Goal: Book appointment/travel/reservation

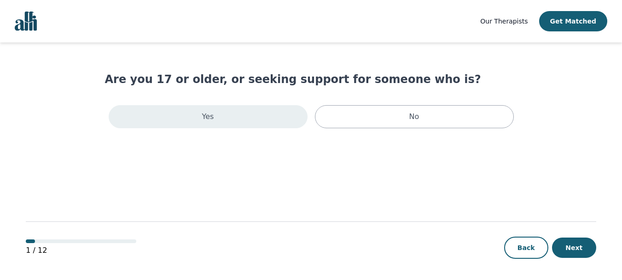
click at [182, 109] on div "Yes" at bounding box center [208, 116] width 199 height 23
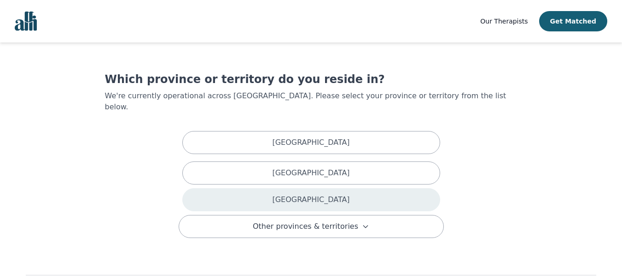
click at [246, 190] on div "[GEOGRAPHIC_DATA]" at bounding box center [311, 199] width 258 height 23
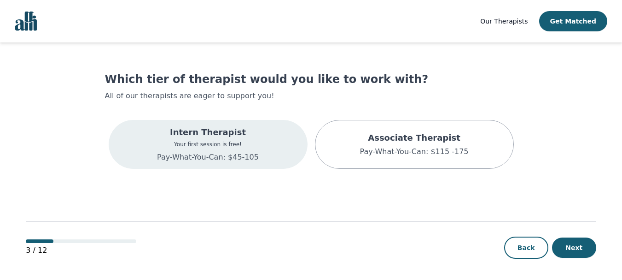
click at [236, 152] on p "Pay-What-You-Can: $45-105" at bounding box center [208, 157] width 102 height 11
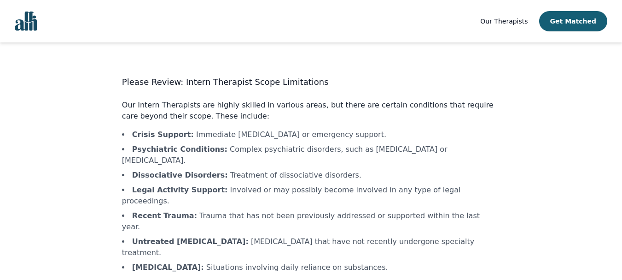
scroll to position [37, 0]
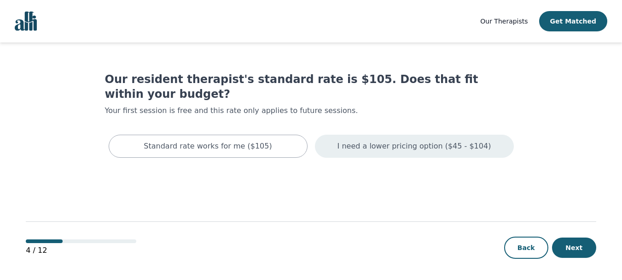
click at [380, 140] on p "I need a lower pricing option ($45 - $104)" at bounding box center [415, 145] width 154 height 11
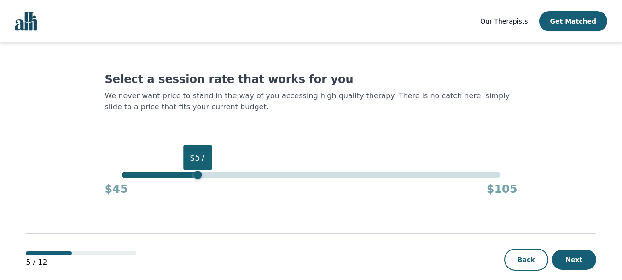
click at [198, 175] on div "$57" at bounding box center [311, 174] width 378 height 6
click at [188, 176] on div "$57" at bounding box center [311, 174] width 378 height 6
click at [213, 175] on div "$55" at bounding box center [311, 174] width 378 height 6
click at [245, 172] on div "$59" at bounding box center [311, 174] width 378 height 6
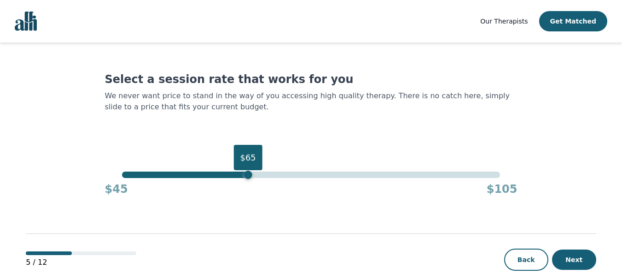
click at [269, 173] on div "$65" at bounding box center [311, 174] width 378 height 6
click at [289, 173] on div "$68" at bounding box center [311, 174] width 378 height 6
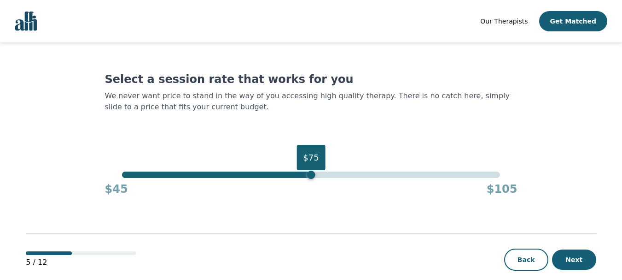
drag, startPoint x: 294, startPoint y: 175, endPoint x: 312, endPoint y: 174, distance: 18.0
click at [312, 174] on div "$75" at bounding box center [311, 174] width 8 height 8
click at [574, 253] on button "Next" at bounding box center [574, 259] width 44 height 20
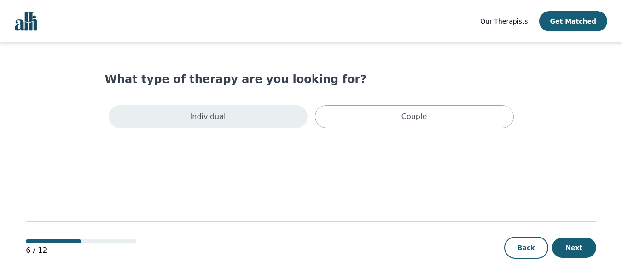
click at [224, 122] on div "Individual" at bounding box center [208, 116] width 199 height 23
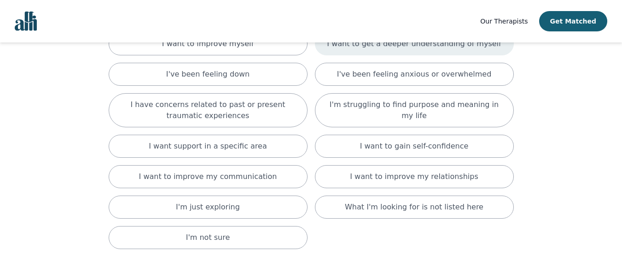
scroll to position [88, 0]
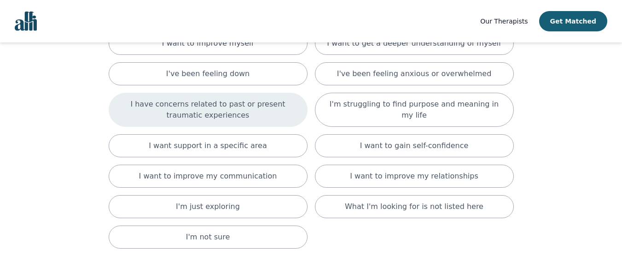
click at [258, 112] on p "I have concerns related to past or present traumatic experiences" at bounding box center [208, 110] width 176 height 22
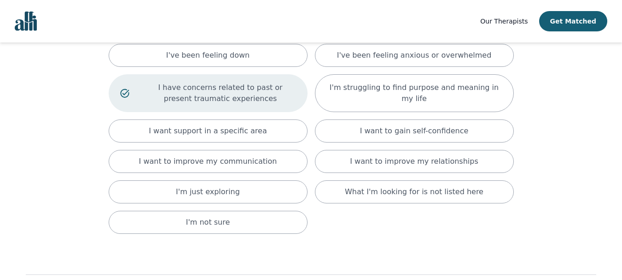
scroll to position [110, 0]
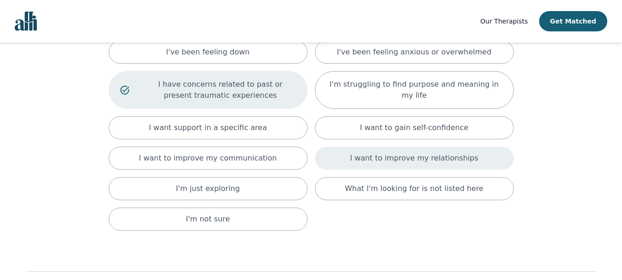
click at [459, 161] on p "I want to improve my relationships" at bounding box center [414, 157] width 128 height 11
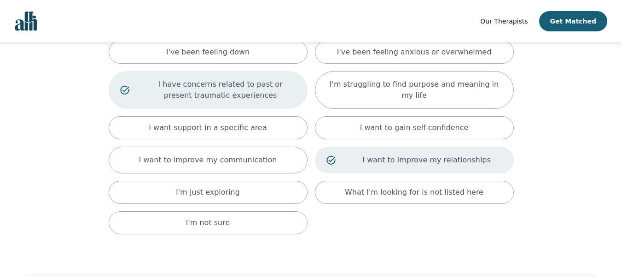
scroll to position [164, 0]
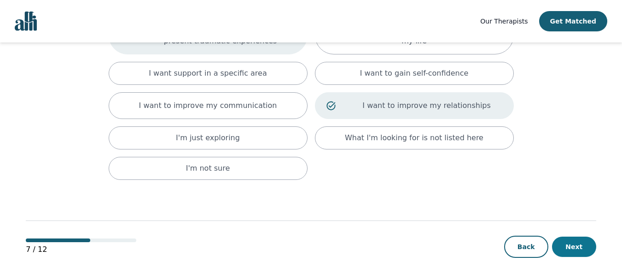
click at [590, 244] on button "Next" at bounding box center [574, 246] width 44 height 20
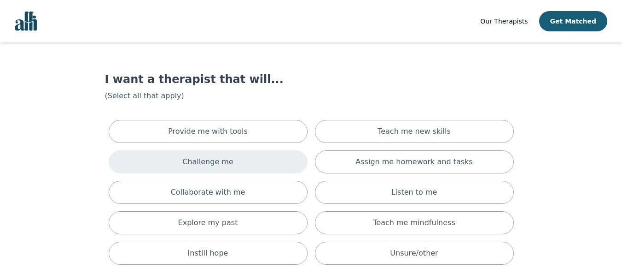
click at [260, 167] on div "Challenge me" at bounding box center [208, 161] width 199 height 23
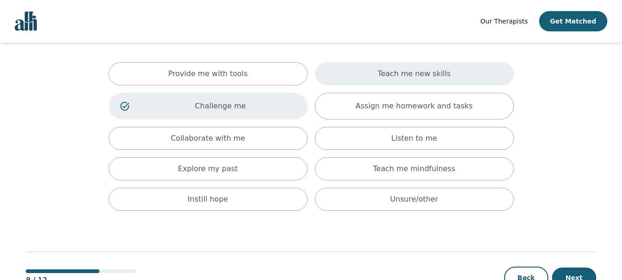
scroll to position [68, 0]
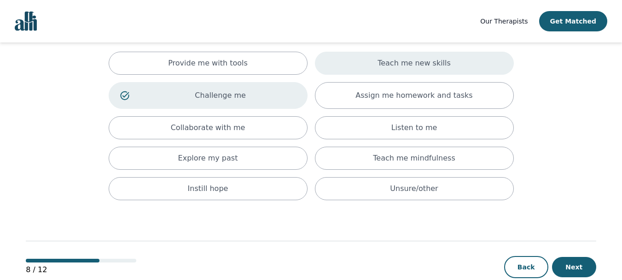
click at [383, 61] on div "Teach me new skills" at bounding box center [414, 63] width 199 height 23
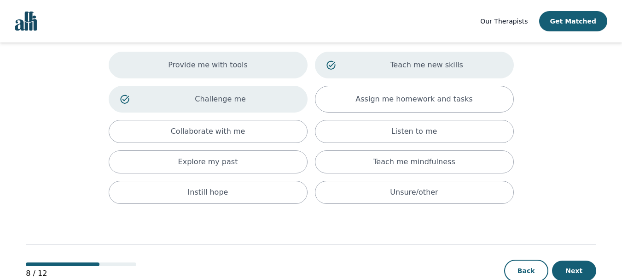
click at [267, 68] on div "Provide me with tools" at bounding box center [208, 65] width 199 height 27
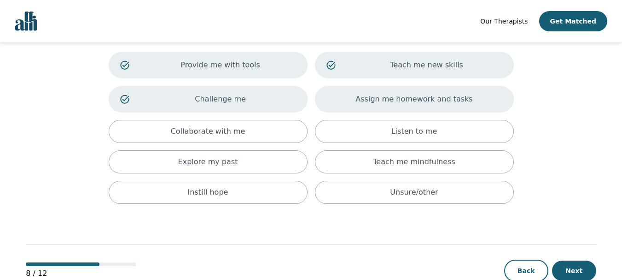
click at [335, 94] on div "Assign me homework and tasks" at bounding box center [414, 99] width 199 height 27
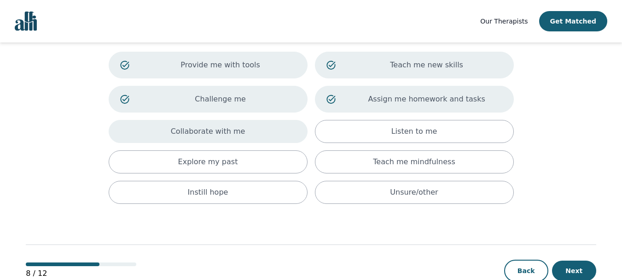
click at [258, 139] on div "Collaborate with me" at bounding box center [208, 131] width 199 height 23
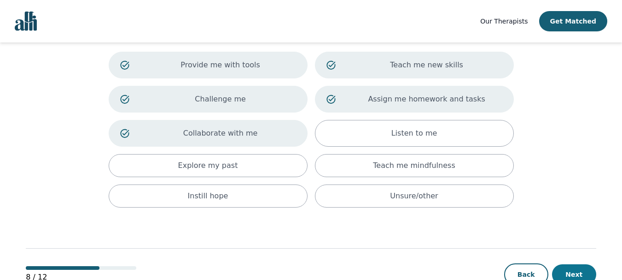
click at [578, 268] on button "Next" at bounding box center [574, 274] width 44 height 20
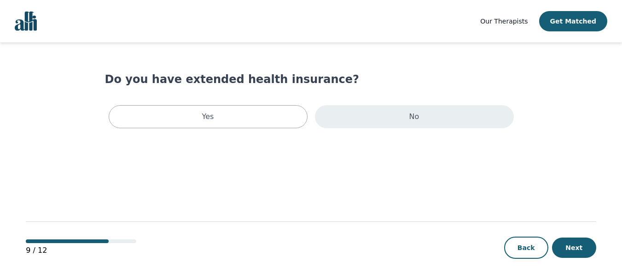
click at [406, 109] on div "No" at bounding box center [414, 116] width 199 height 23
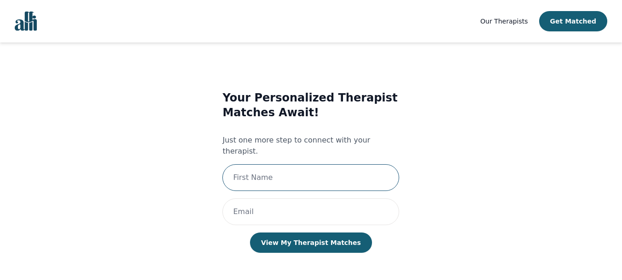
click at [324, 164] on input "text" at bounding box center [310, 177] width 177 height 27
type input "[PERSON_NAME]"
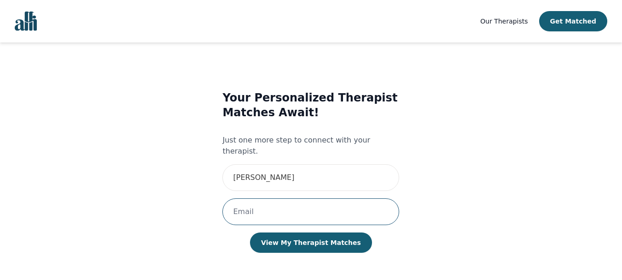
click at [269, 205] on input "email" at bounding box center [310, 211] width 177 height 27
type input "[EMAIL_ADDRESS][DOMAIN_NAME]"
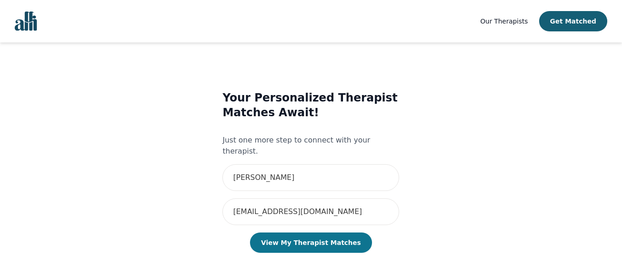
click at [303, 233] on button "View My Therapist Matches" at bounding box center [311, 242] width 122 height 20
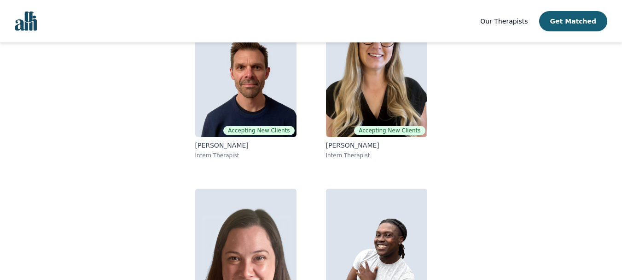
scroll to position [131, 0]
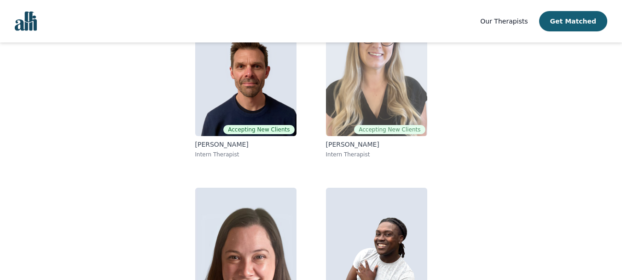
click at [359, 61] on img at bounding box center [376, 69] width 101 height 133
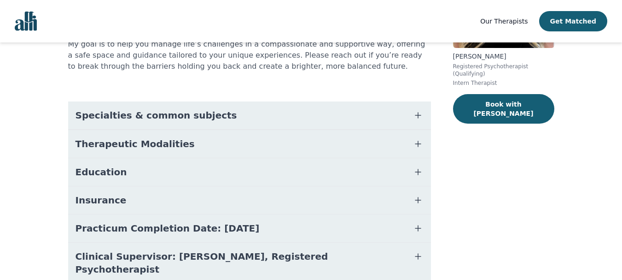
scroll to position [152, 0]
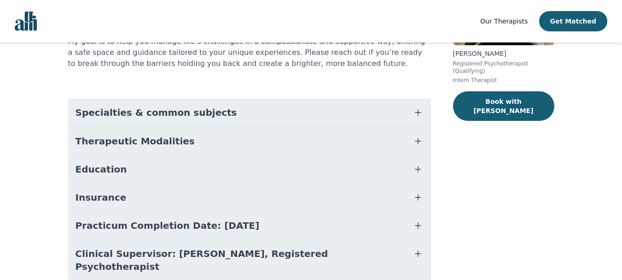
click at [394, 99] on button "Specialties & common subjects" at bounding box center [249, 113] width 363 height 28
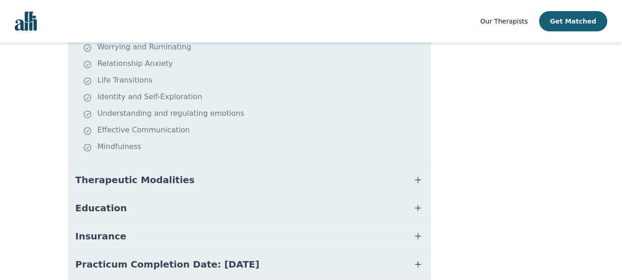
scroll to position [291, 0]
click at [395, 166] on button "Therapeutic Modalities" at bounding box center [249, 179] width 363 height 28
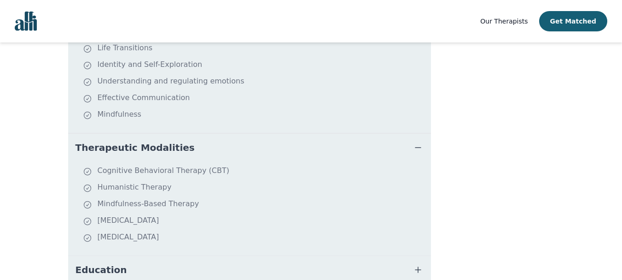
scroll to position [328, 0]
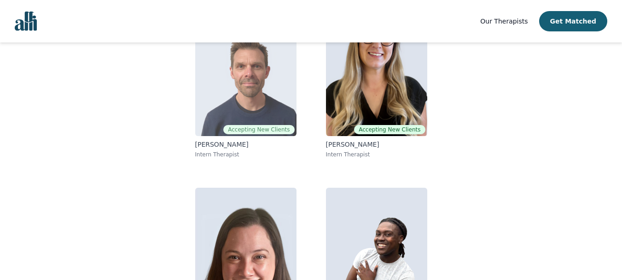
scroll to position [201, 0]
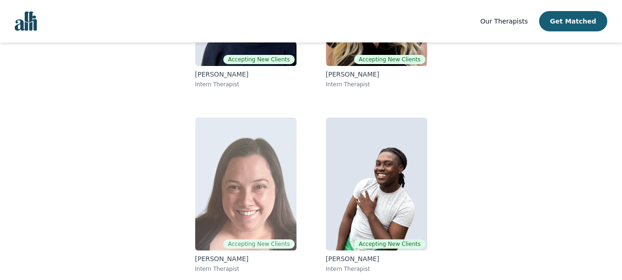
click at [206, 178] on img at bounding box center [245, 183] width 101 height 133
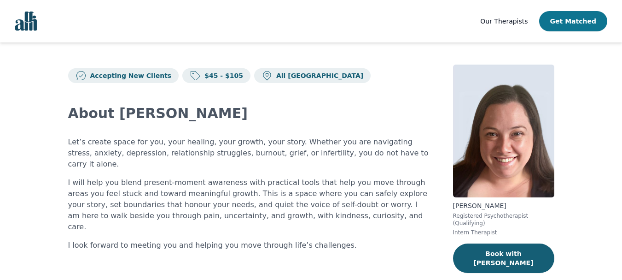
click at [578, 27] on button "Get Matched" at bounding box center [573, 21] width 68 height 20
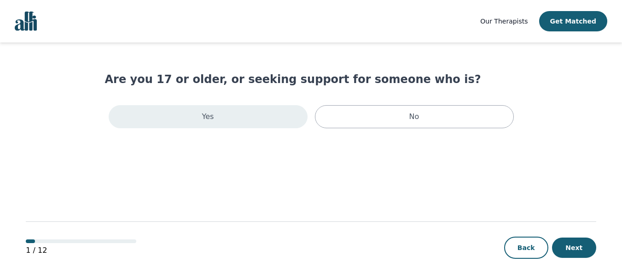
click at [263, 118] on div "Yes" at bounding box center [208, 116] width 199 height 23
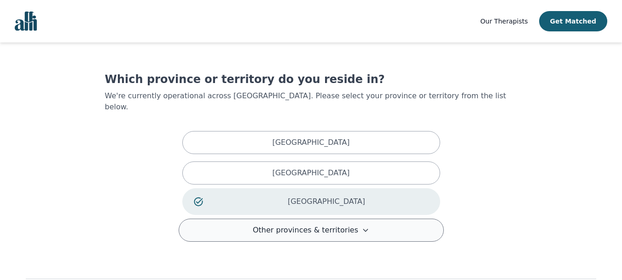
scroll to position [47, 0]
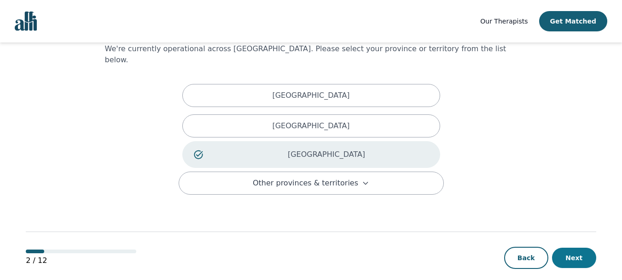
click at [566, 247] on button "Next" at bounding box center [574, 257] width 44 height 20
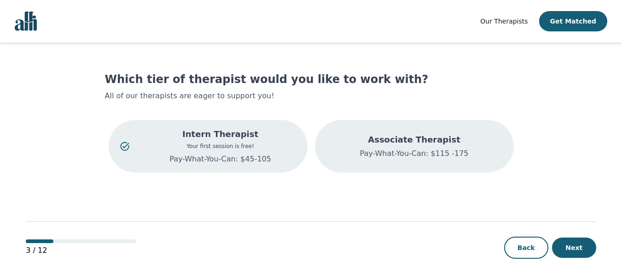
click at [447, 150] on p "Pay-What-You-Can: $115 -175" at bounding box center [414, 153] width 109 height 11
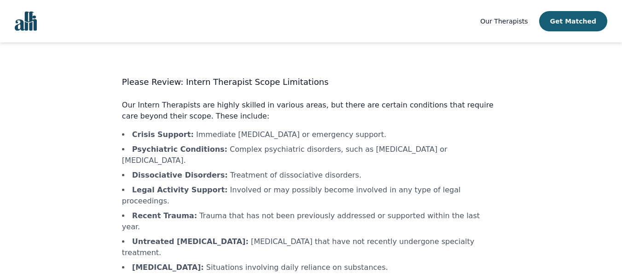
scroll to position [37, 0]
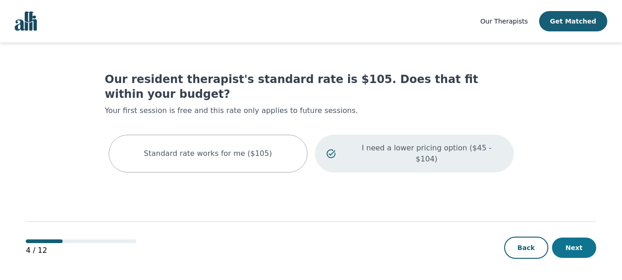
click at [584, 250] on button "Next" at bounding box center [574, 247] width 44 height 20
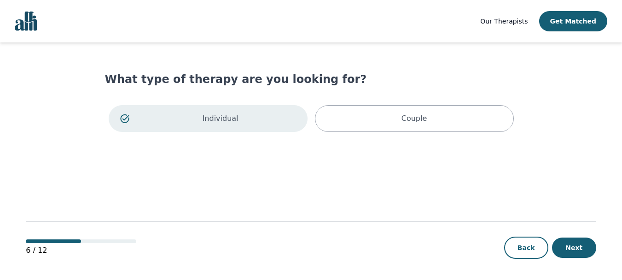
click at [584, 250] on button "Next" at bounding box center [574, 247] width 44 height 20
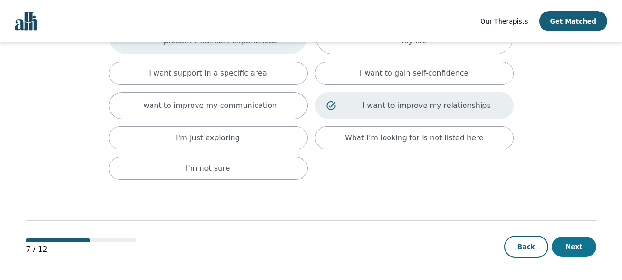
click at [574, 245] on button "Next" at bounding box center [574, 246] width 44 height 20
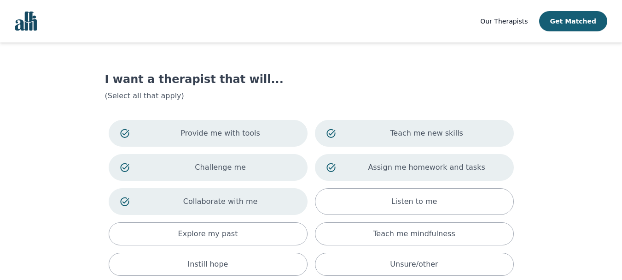
click at [141, 205] on div "Collaborate with me" at bounding box center [208, 201] width 199 height 27
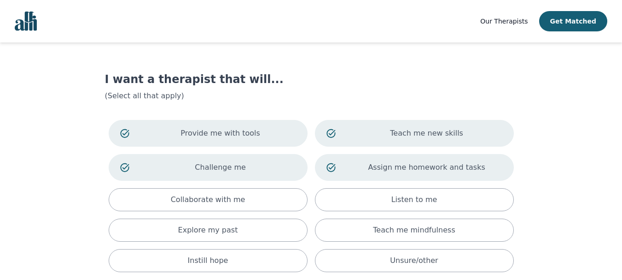
click at [201, 128] on p "Provide me with tools" at bounding box center [220, 133] width 151 height 11
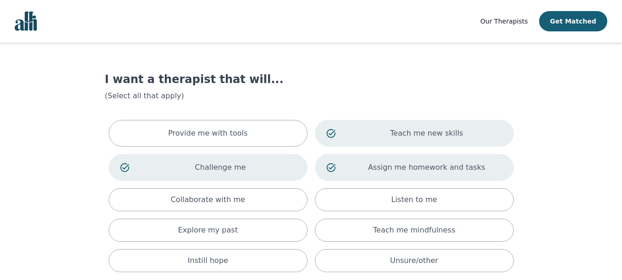
click at [362, 137] on p "Teach me new skills" at bounding box center [426, 133] width 151 height 11
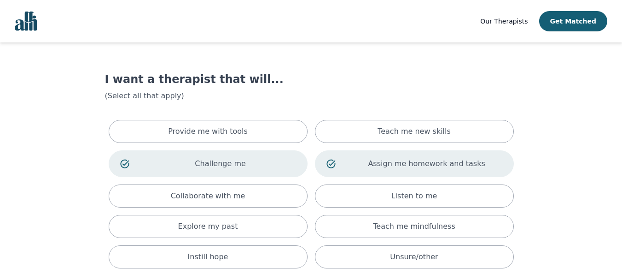
click at [376, 169] on div "Assign me homework and tasks" at bounding box center [414, 163] width 199 height 27
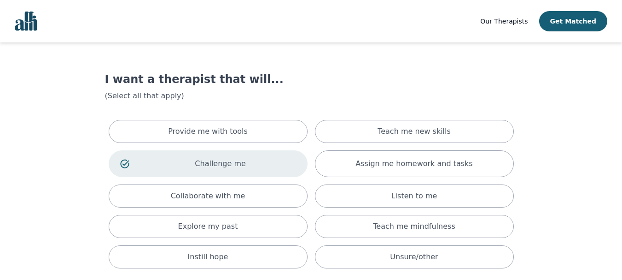
scroll to position [88, 0]
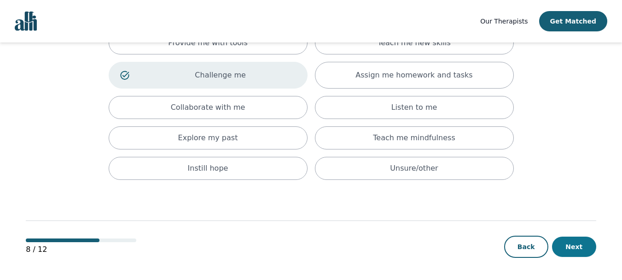
click at [577, 243] on button "Next" at bounding box center [574, 246] width 44 height 20
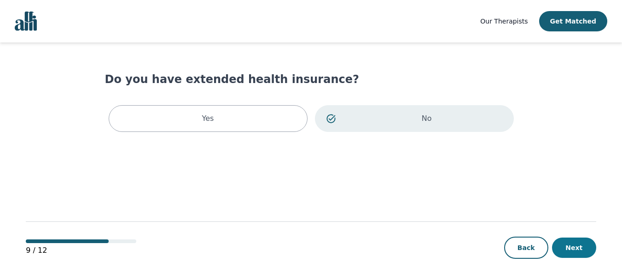
click at [573, 248] on button "Next" at bounding box center [574, 247] width 44 height 20
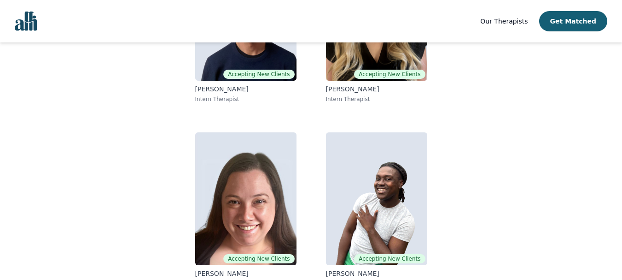
scroll to position [201, 0]
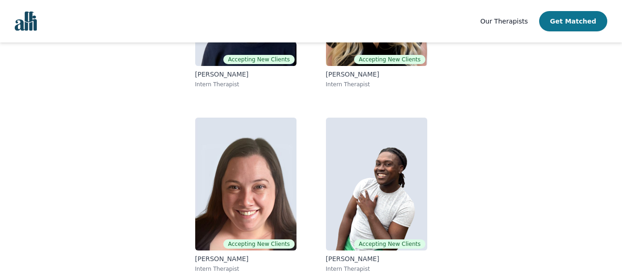
click at [582, 21] on button "Get Matched" at bounding box center [573, 21] width 68 height 20
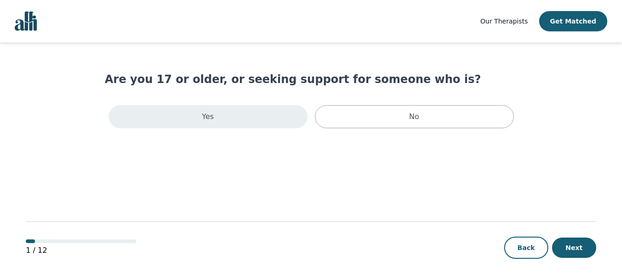
click at [294, 124] on div "Yes" at bounding box center [208, 116] width 199 height 23
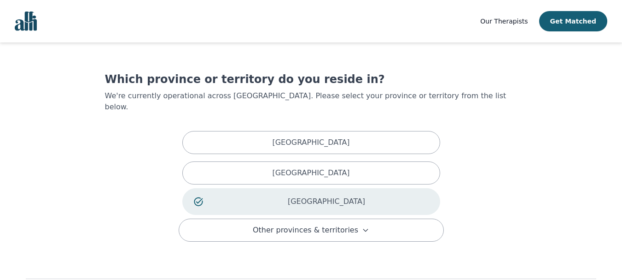
scroll to position [47, 0]
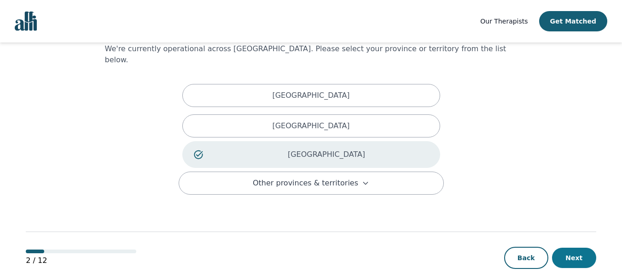
click at [579, 247] on button "Next" at bounding box center [574, 257] width 44 height 20
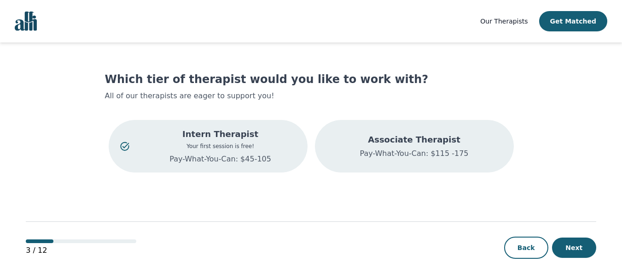
click at [444, 146] on div "Associate Therapist Pay-What-You-Can: $115 -175" at bounding box center [414, 146] width 109 height 26
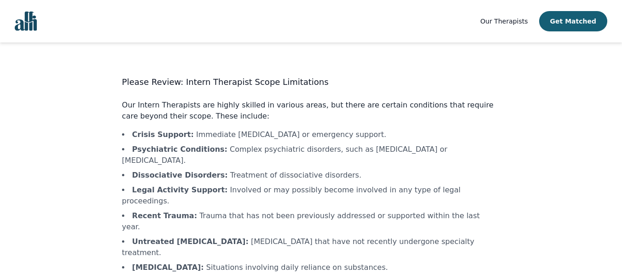
scroll to position [37, 0]
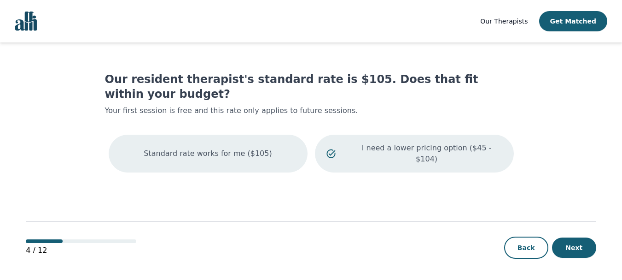
click at [233, 139] on div "Standard rate works for me ($105)" at bounding box center [208, 153] width 199 height 38
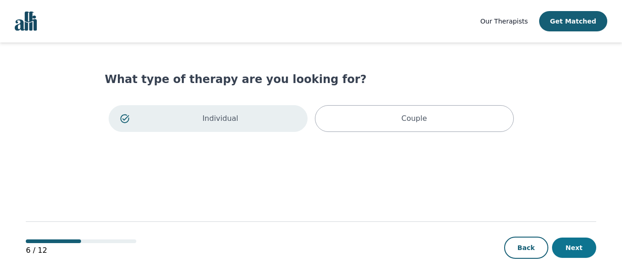
click at [593, 251] on button "Next" at bounding box center [574, 247] width 44 height 20
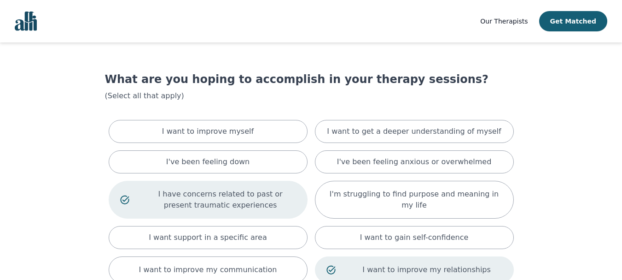
scroll to position [164, 0]
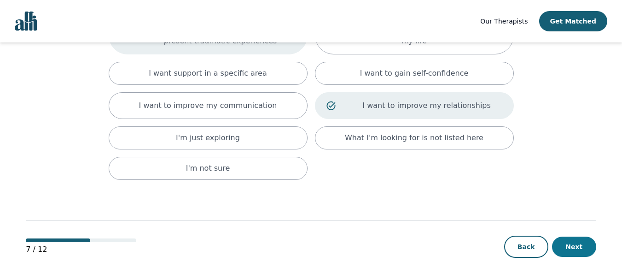
click at [583, 244] on button "Next" at bounding box center [574, 246] width 44 height 20
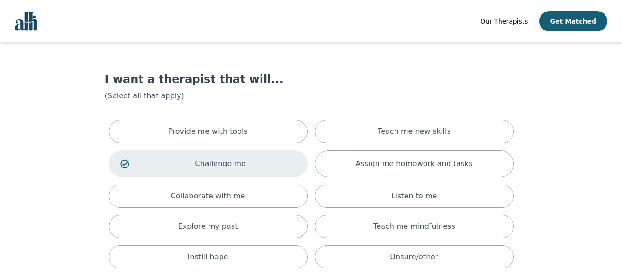
scroll to position [88, 0]
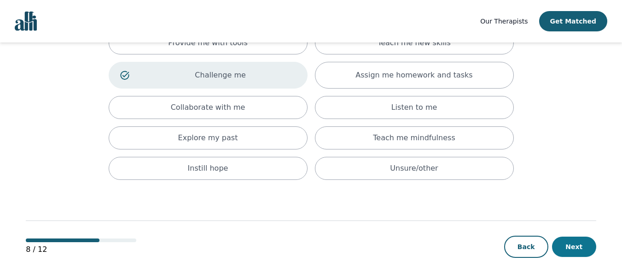
click at [575, 241] on button "Next" at bounding box center [574, 246] width 44 height 20
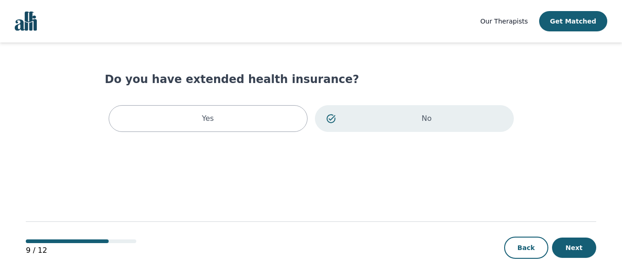
click at [575, 241] on button "Next" at bounding box center [574, 247] width 44 height 20
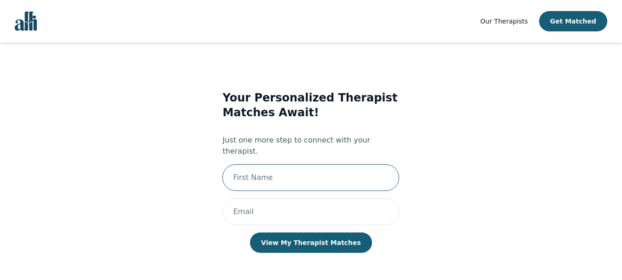
click at [348, 165] on input "text" at bounding box center [310, 177] width 177 height 27
type input "[PERSON_NAME]"
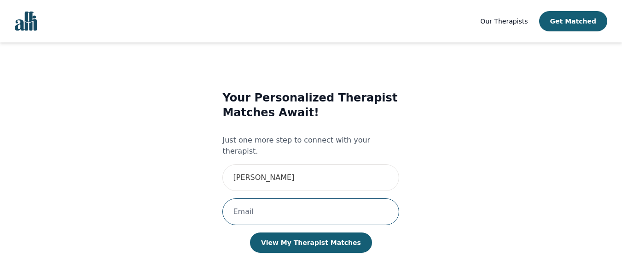
click at [297, 202] on input "email" at bounding box center [310, 211] width 177 height 27
type input "[EMAIL_ADDRESS][DOMAIN_NAME]"
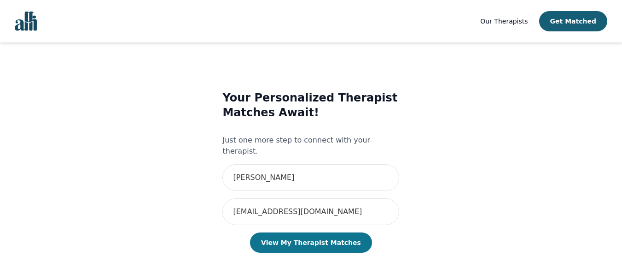
click at [316, 233] on button "View My Therapist Matches" at bounding box center [311, 242] width 122 height 20
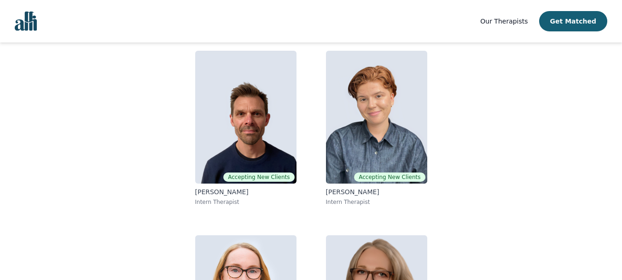
scroll to position [84, 0]
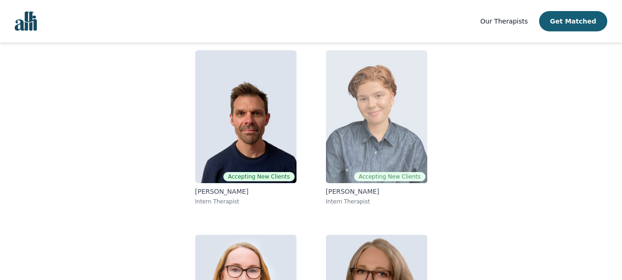
click at [347, 118] on img at bounding box center [376, 116] width 101 height 133
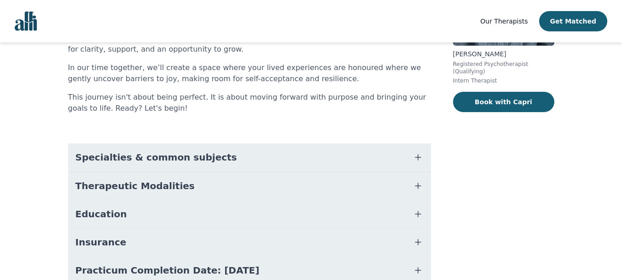
scroll to position [152, 0]
click at [396, 157] on button "Specialties & common subjects" at bounding box center [249, 157] width 363 height 28
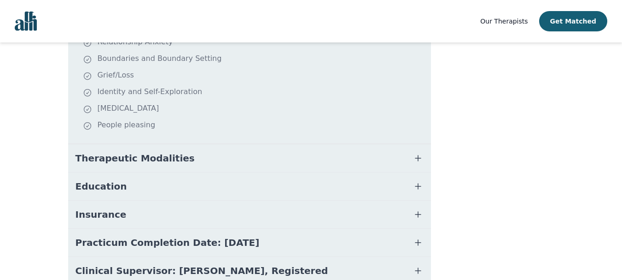
scroll to position [356, 0]
click at [385, 159] on button "Therapeutic Modalities" at bounding box center [249, 158] width 363 height 28
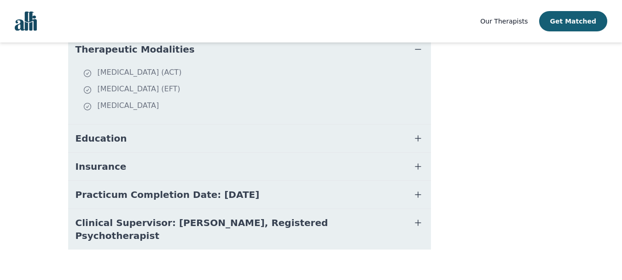
scroll to position [465, 0]
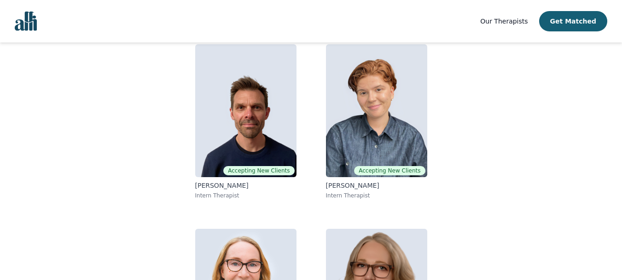
scroll to position [201, 0]
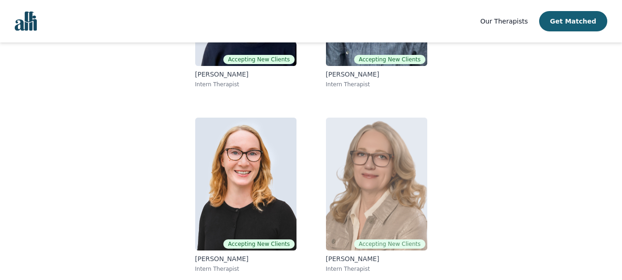
click at [389, 171] on img at bounding box center [376, 183] width 101 height 133
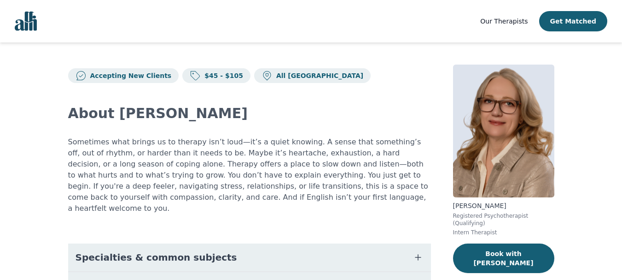
click at [520, 26] on link "Our Therapists" at bounding box center [503, 21] width 47 height 11
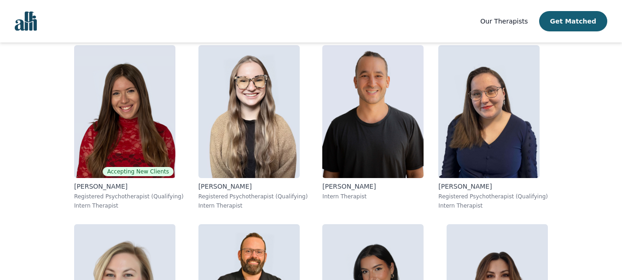
scroll to position [204, 0]
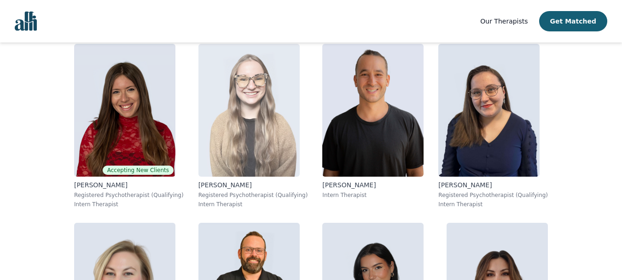
click at [278, 108] on img at bounding box center [249, 110] width 101 height 133
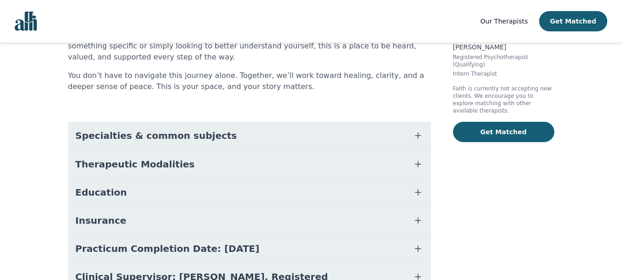
scroll to position [162, 0]
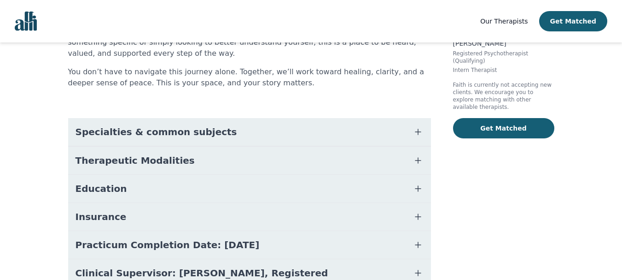
click at [323, 133] on button "Specialties & common subjects" at bounding box center [249, 132] width 363 height 28
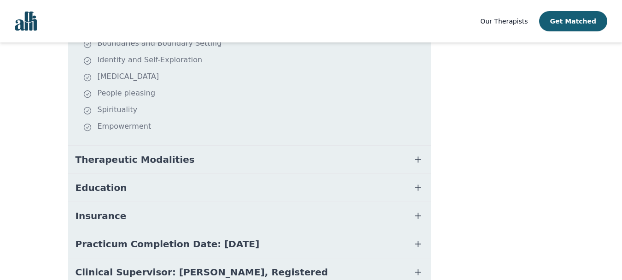
scroll to position [340, 0]
click at [307, 158] on button "Therapeutic Modalities" at bounding box center [249, 159] width 363 height 28
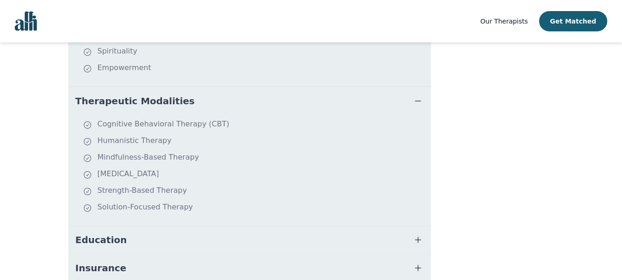
scroll to position [403, 0]
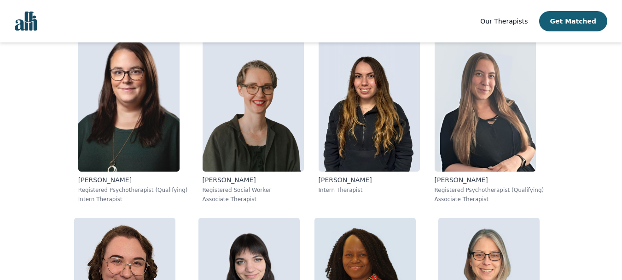
scroll to position [567, 0]
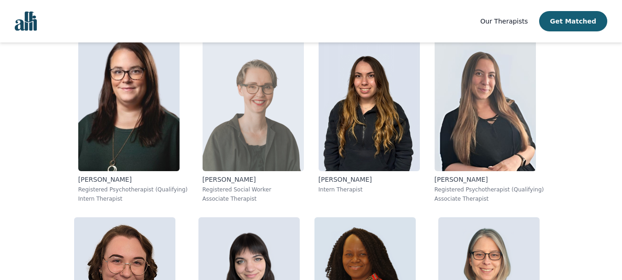
click at [264, 133] on img at bounding box center [253, 104] width 101 height 133
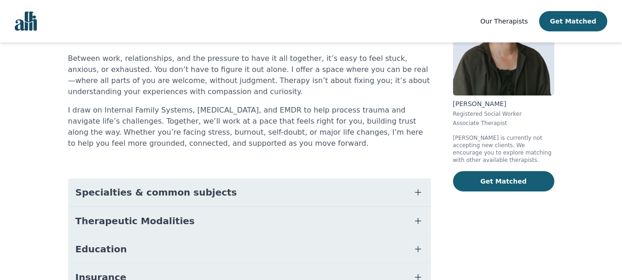
scroll to position [103, 0]
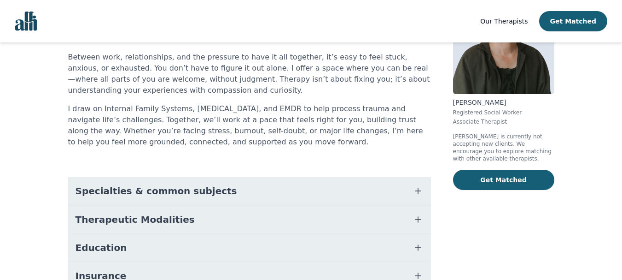
click at [382, 177] on button "Specialties & common subjects" at bounding box center [249, 191] width 363 height 28
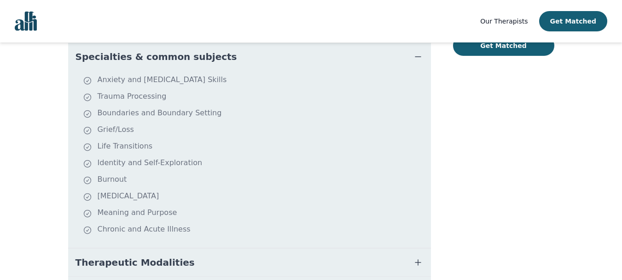
scroll to position [316, 0]
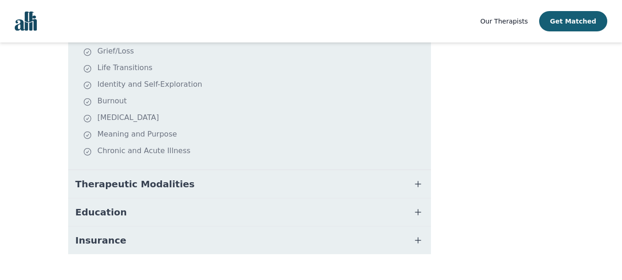
click at [387, 170] on button "Therapeutic Modalities" at bounding box center [249, 184] width 363 height 28
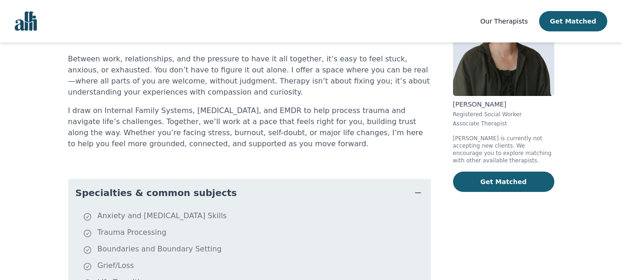
scroll to position [0, 0]
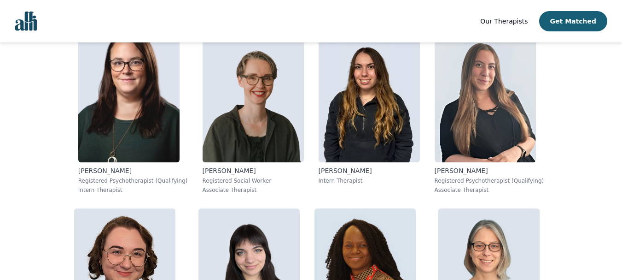
scroll to position [576, 0]
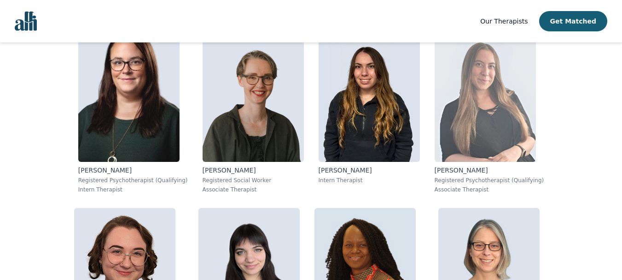
click at [469, 136] on img at bounding box center [485, 95] width 101 height 133
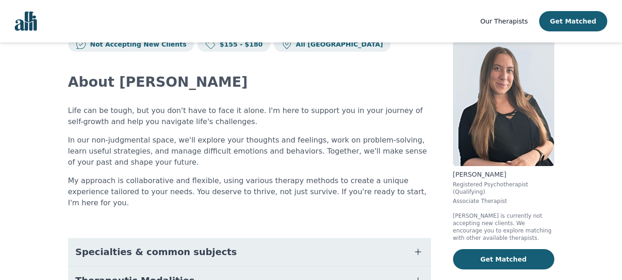
scroll to position [32, 0]
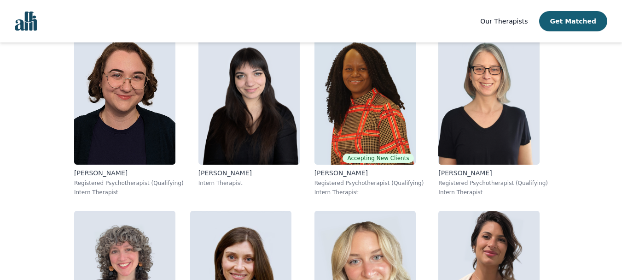
scroll to position [751, 0]
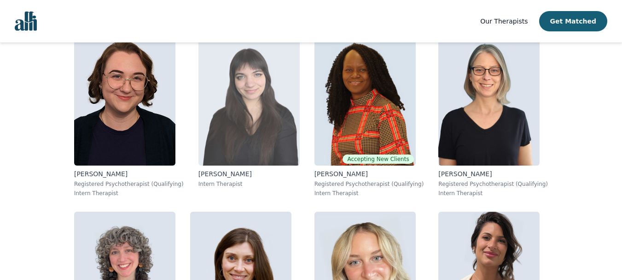
click at [248, 131] on img at bounding box center [249, 99] width 101 height 133
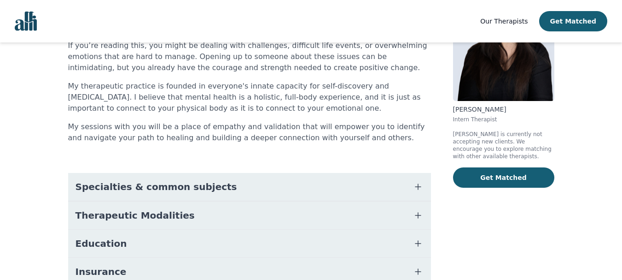
scroll to position [97, 0]
click at [293, 183] on button "Specialties & common subjects" at bounding box center [249, 186] width 363 height 28
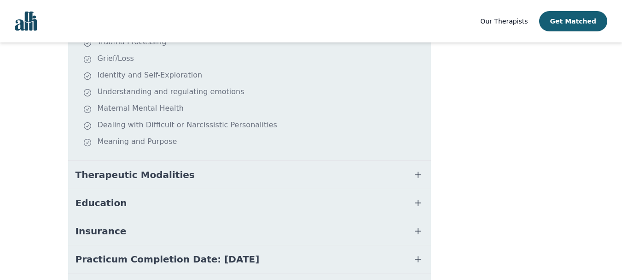
scroll to position [316, 0]
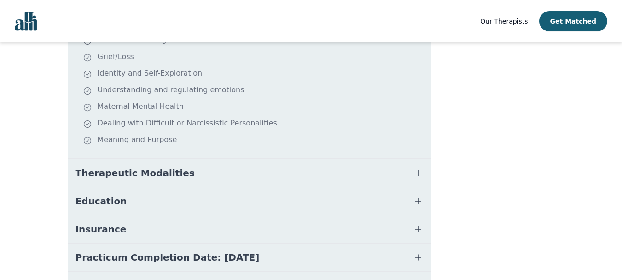
click at [298, 171] on button "Therapeutic Modalities" at bounding box center [249, 173] width 363 height 28
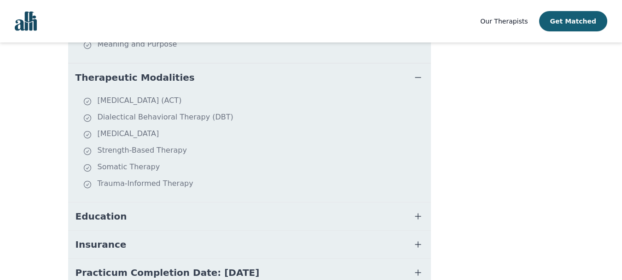
scroll to position [411, 0]
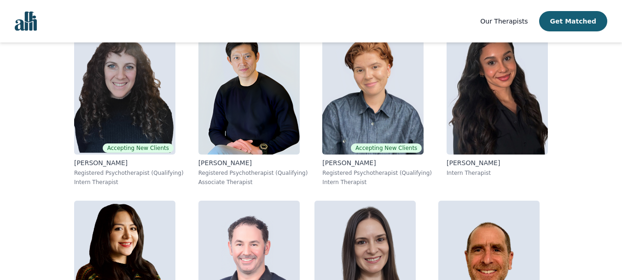
scroll to position [2191, 0]
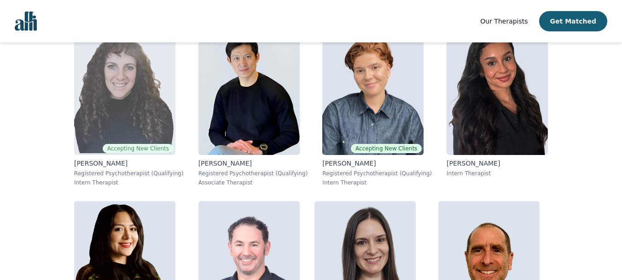
click at [103, 107] on img at bounding box center [124, 88] width 101 height 133
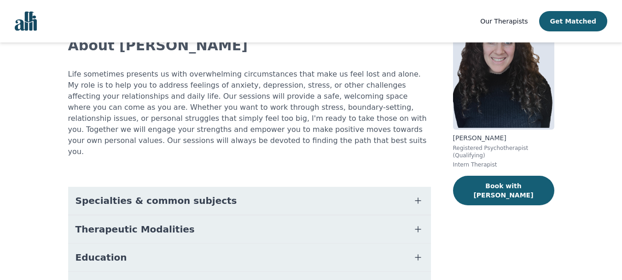
scroll to position [68, 0]
click at [242, 191] on button "Specialties & common subjects" at bounding box center [249, 200] width 363 height 28
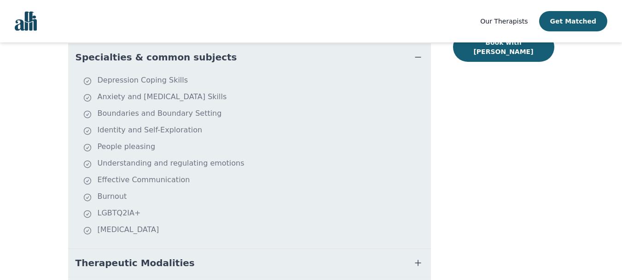
scroll to position [274, 0]
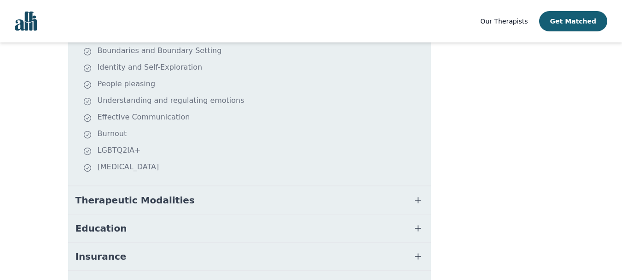
click at [212, 190] on button "Therapeutic Modalities" at bounding box center [249, 200] width 363 height 28
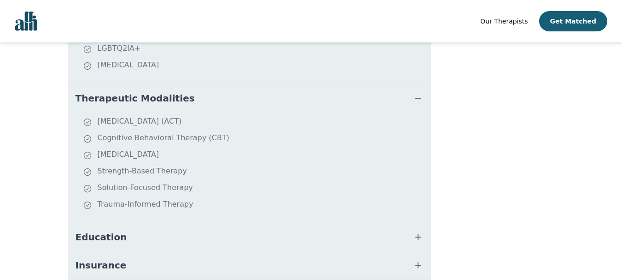
scroll to position [376, 0]
